Goal: Communication & Community: Share content

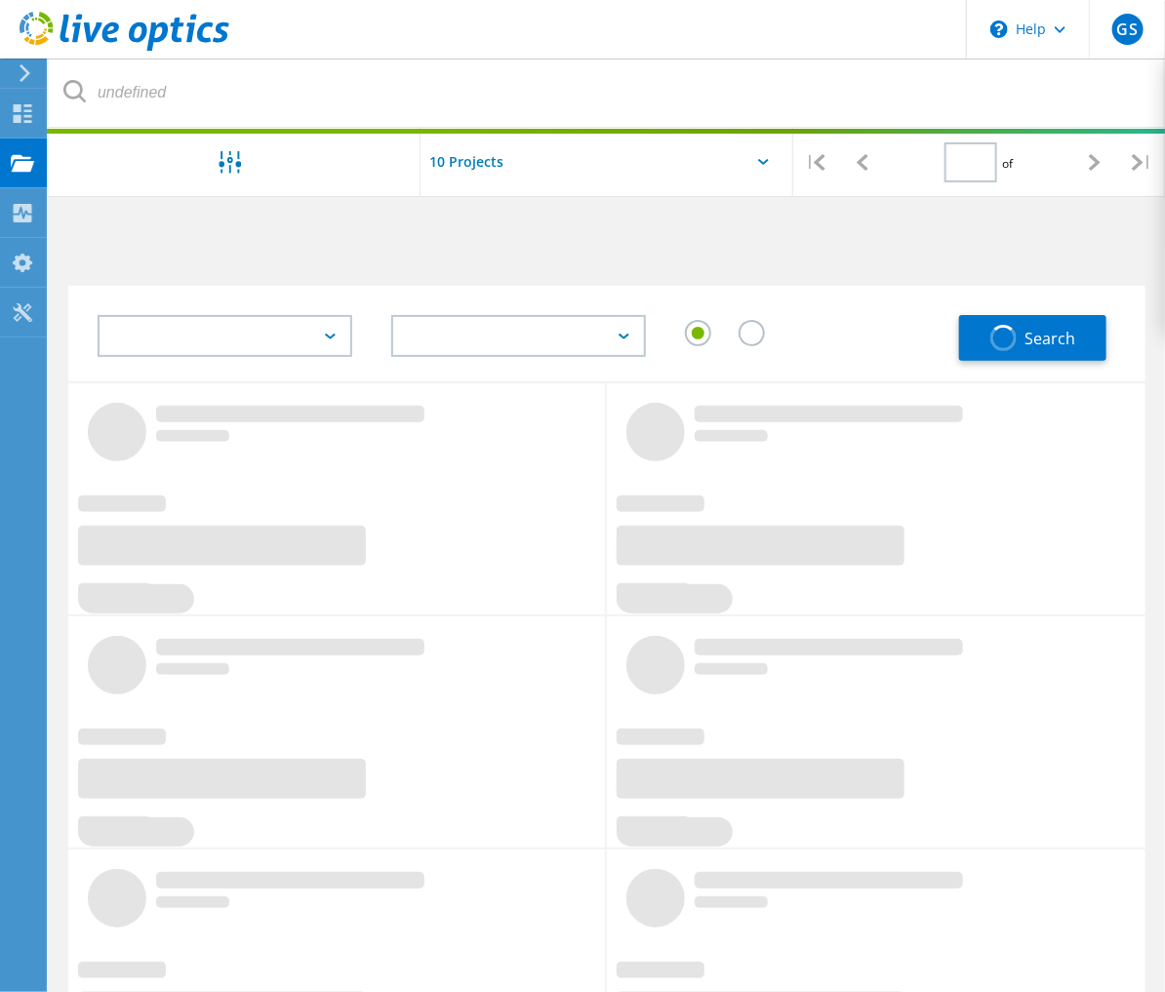
type input "1"
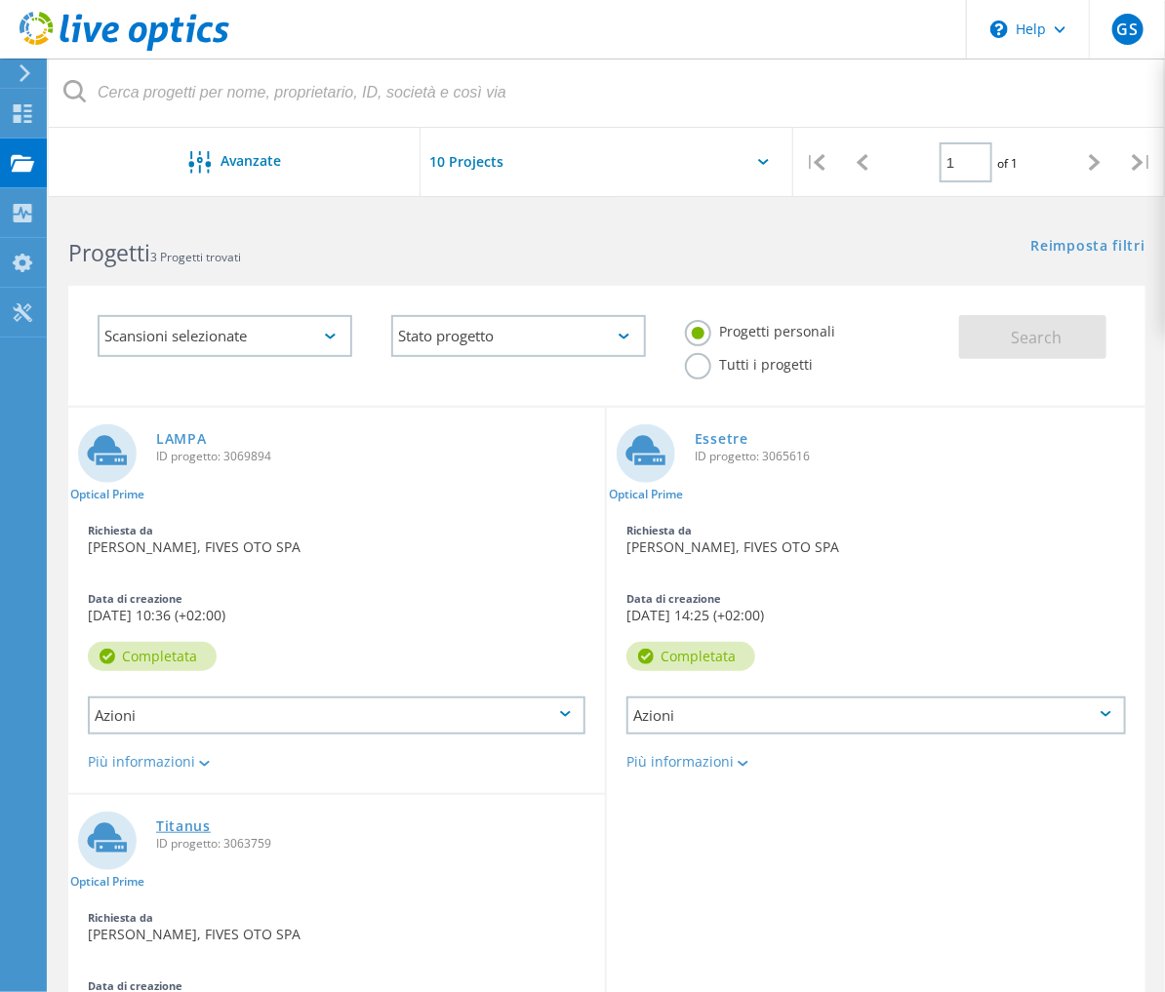
click at [156, 819] on link "Titanus" at bounding box center [183, 826] width 55 height 14
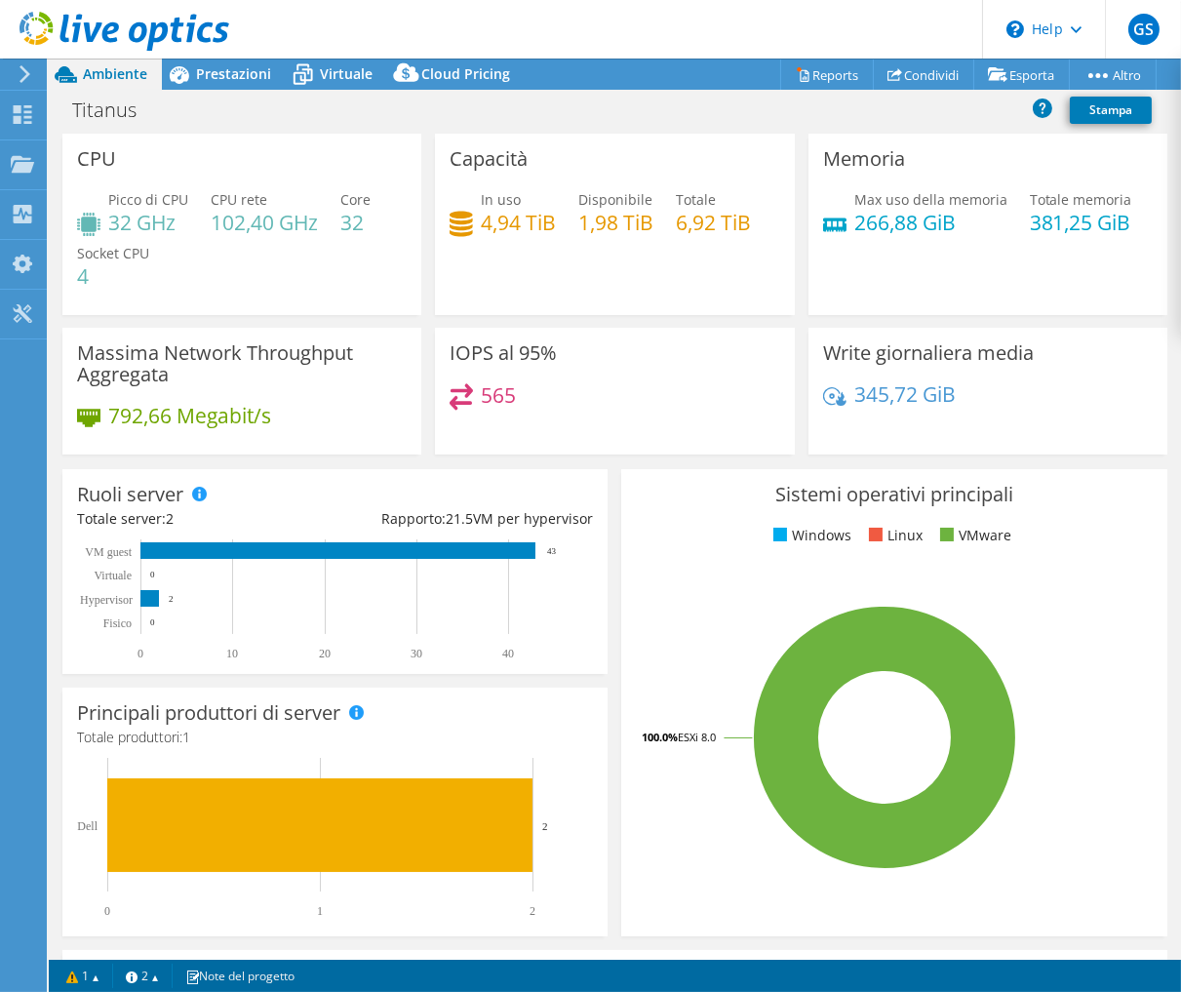
select select "USD"
click at [899, 81] on link "Condividi" at bounding box center [923, 74] width 101 height 30
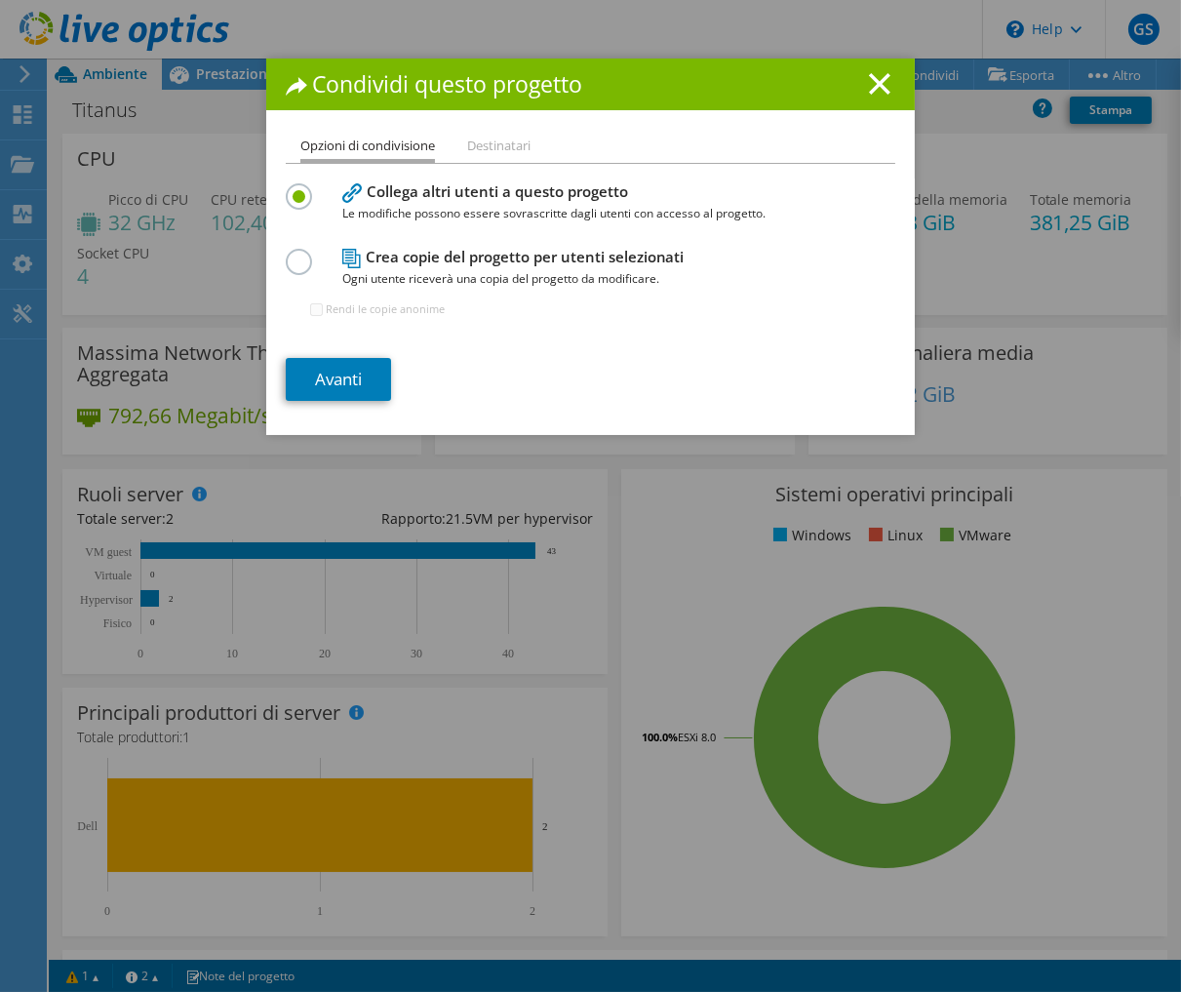
click at [513, 140] on li "Destinatari" at bounding box center [498, 147] width 63 height 24
click at [346, 366] on link "Avanti" at bounding box center [338, 379] width 105 height 43
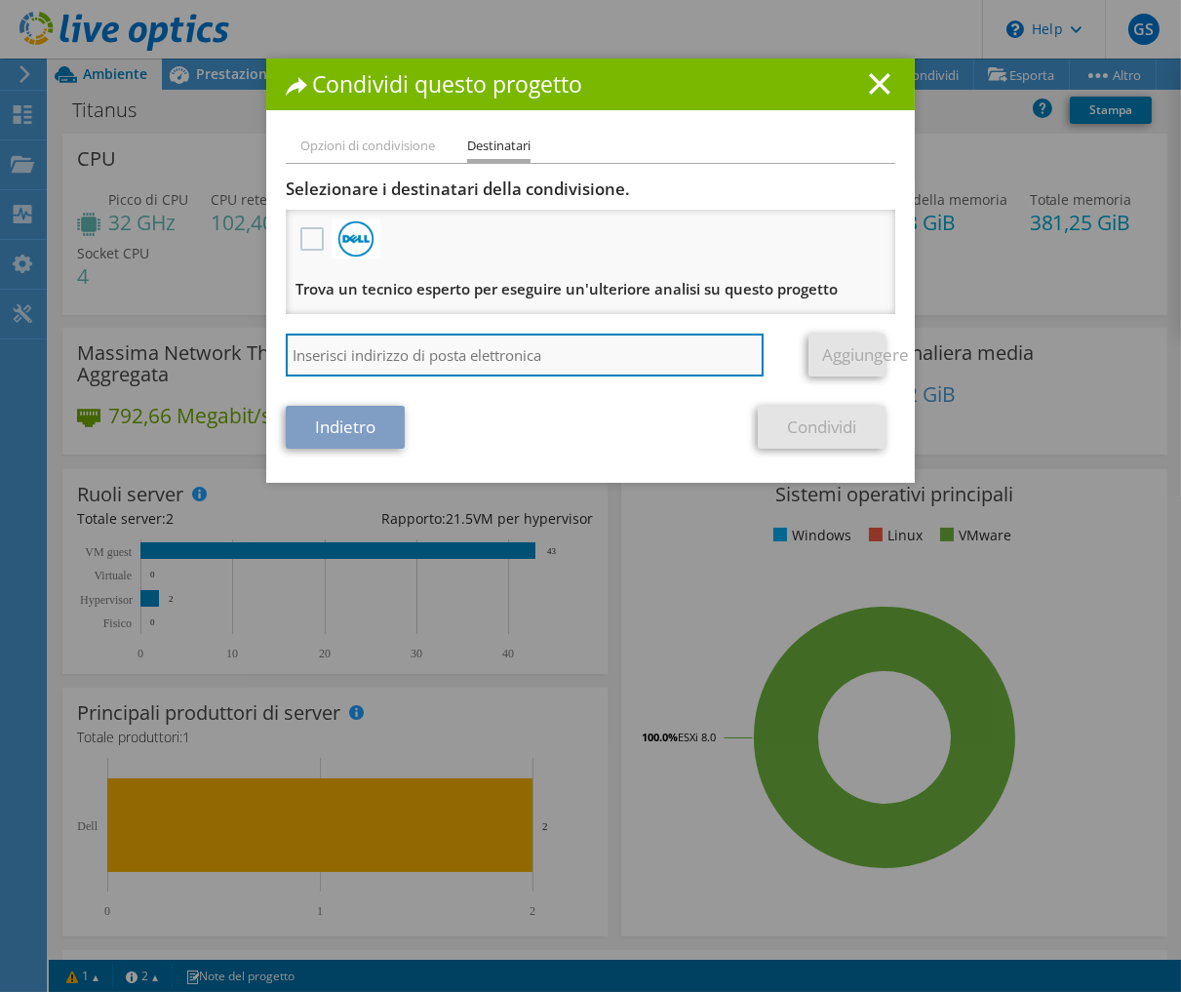
click at [341, 352] on input "search" at bounding box center [525, 355] width 478 height 43
type input "a.cischele@servintek.com"
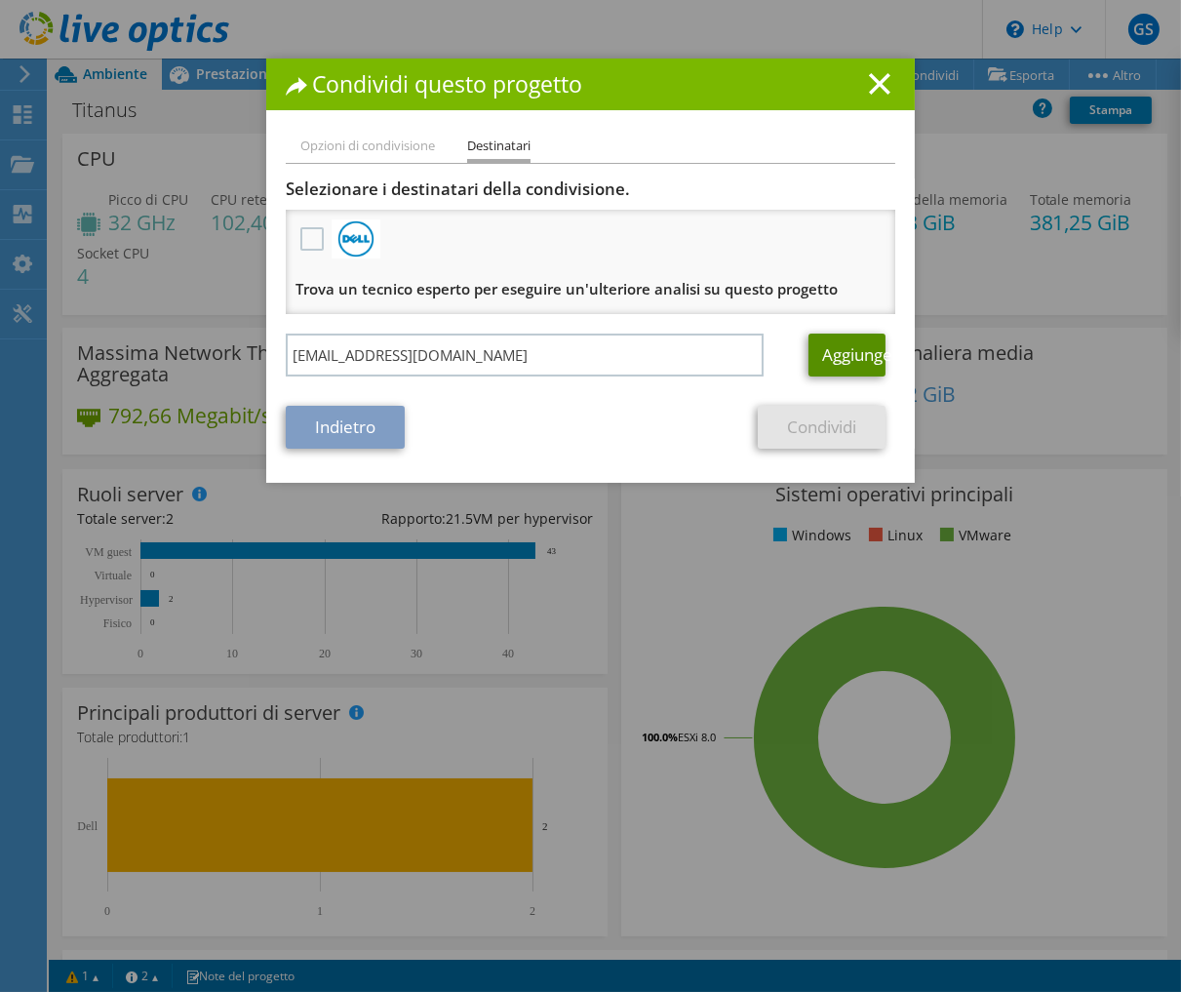
click at [851, 341] on link "Aggiungere" at bounding box center [847, 355] width 77 height 43
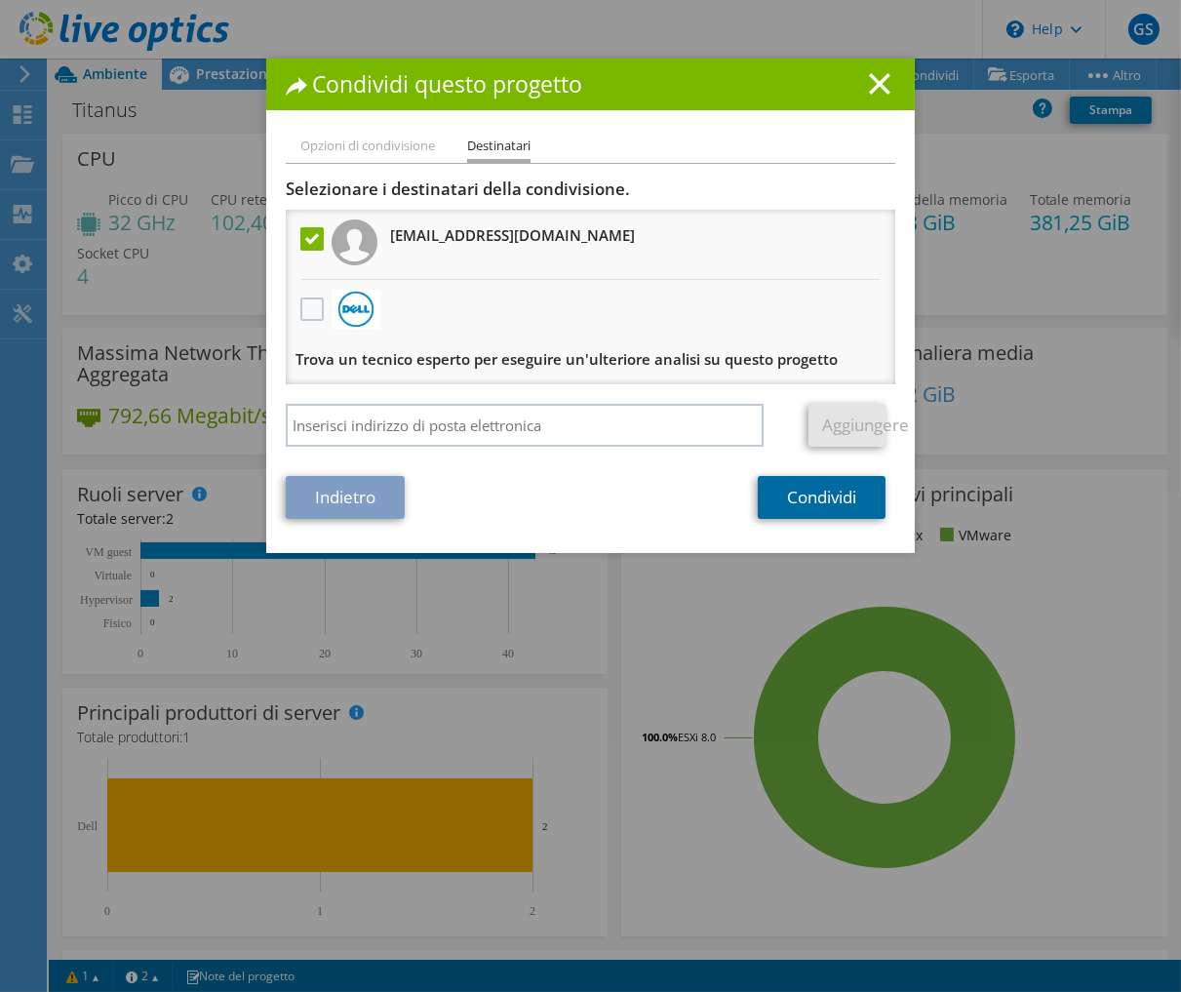
click at [767, 494] on link "Condividi" at bounding box center [822, 497] width 128 height 43
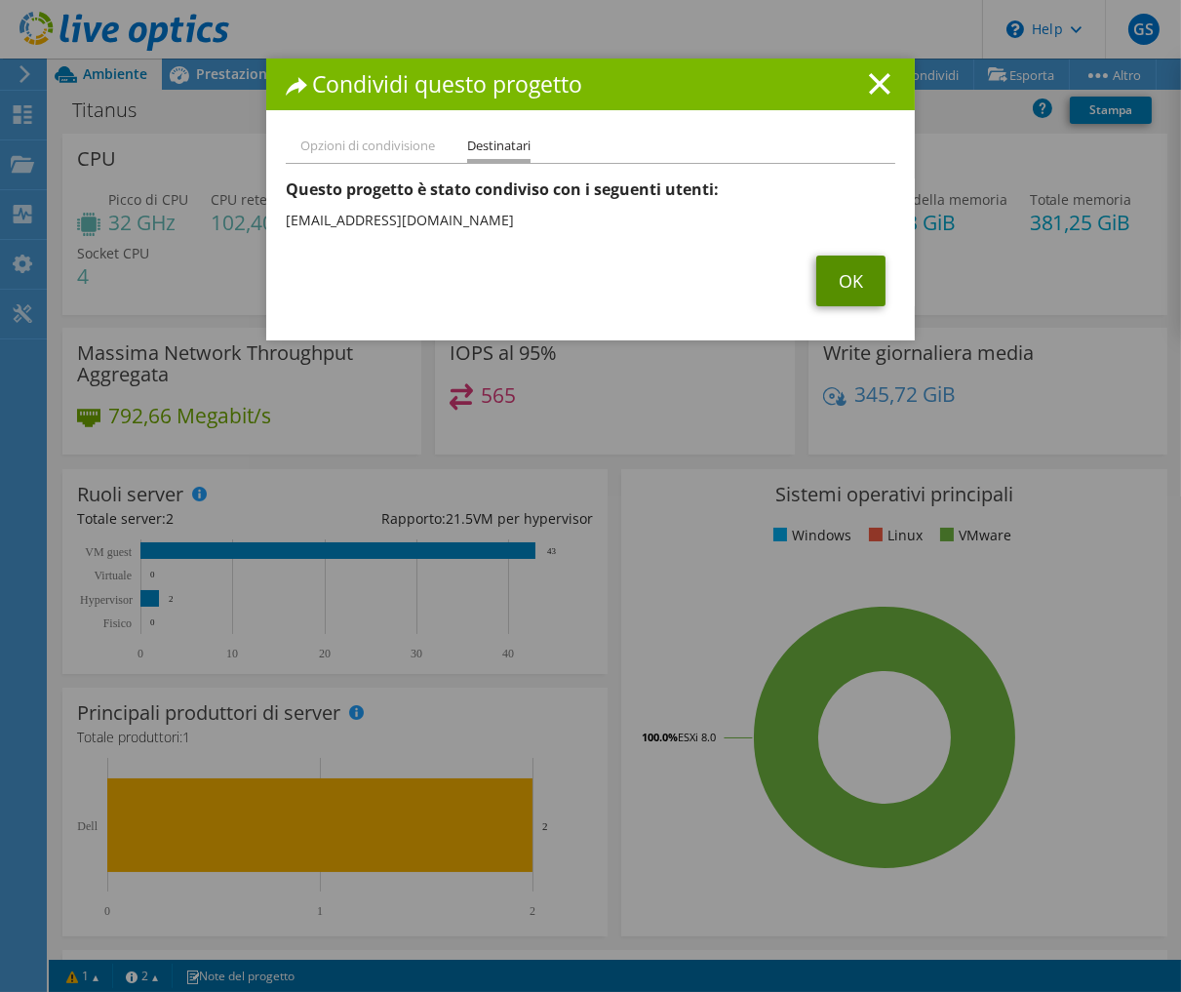
click at [816, 284] on link "OK" at bounding box center [850, 281] width 69 height 51
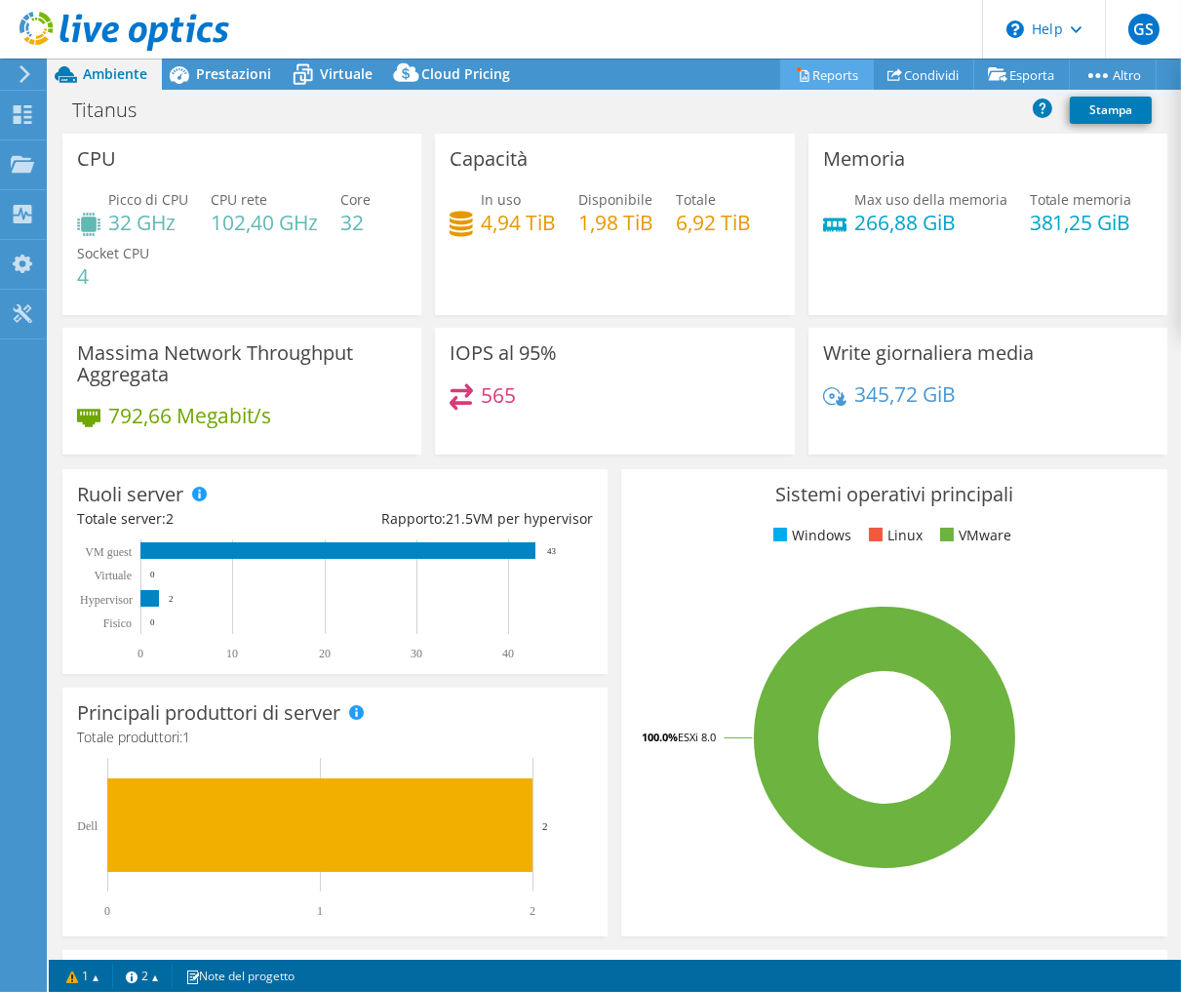
click at [833, 75] on link "Reports" at bounding box center [827, 74] width 94 height 30
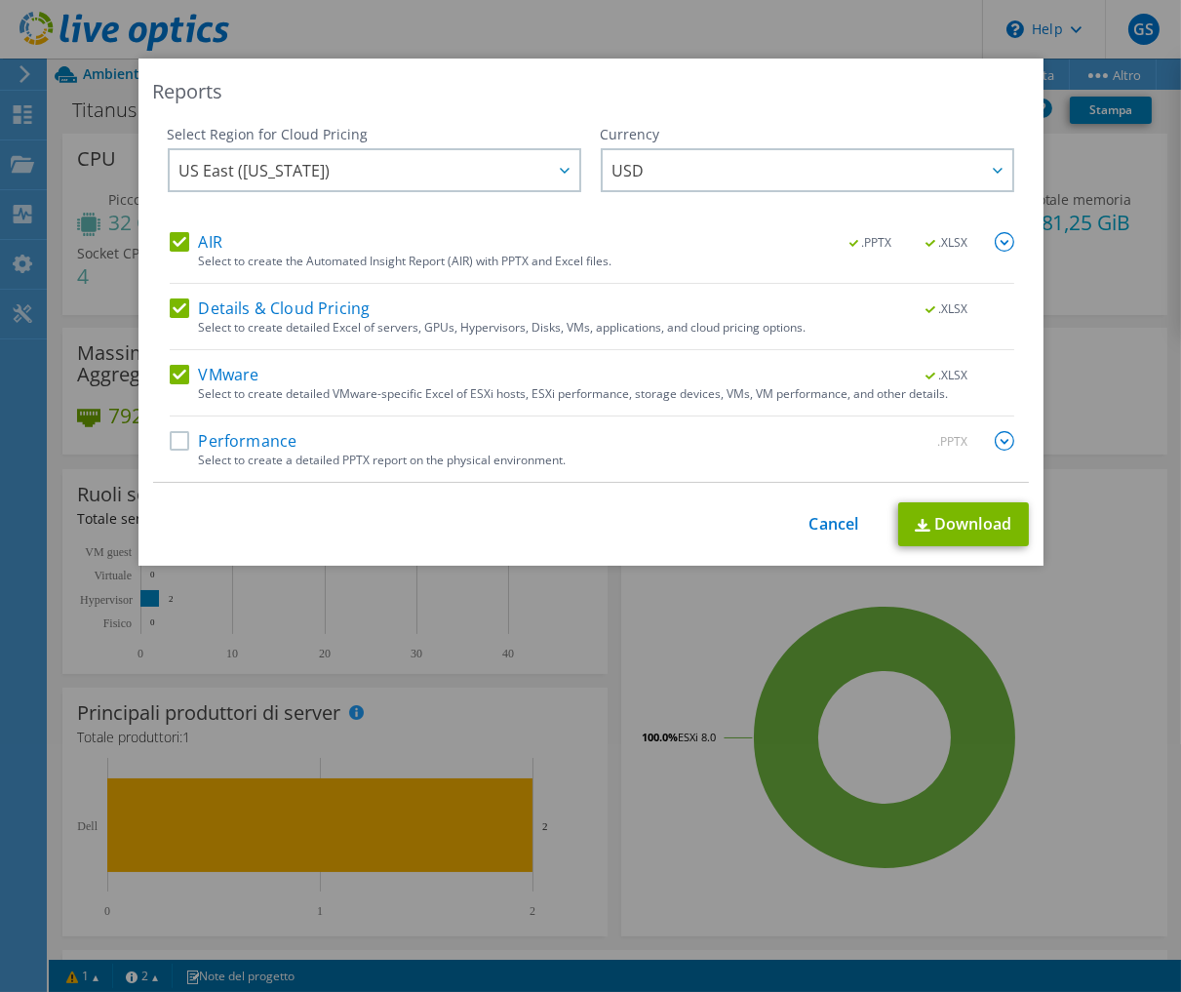
click at [832, 537] on div "This process may take a while, please wait... Cancel Download" at bounding box center [591, 524] width 876 height 44
click at [824, 520] on link "Cancel" at bounding box center [835, 524] width 50 height 19
